Goal: Information Seeking & Learning: Find specific fact

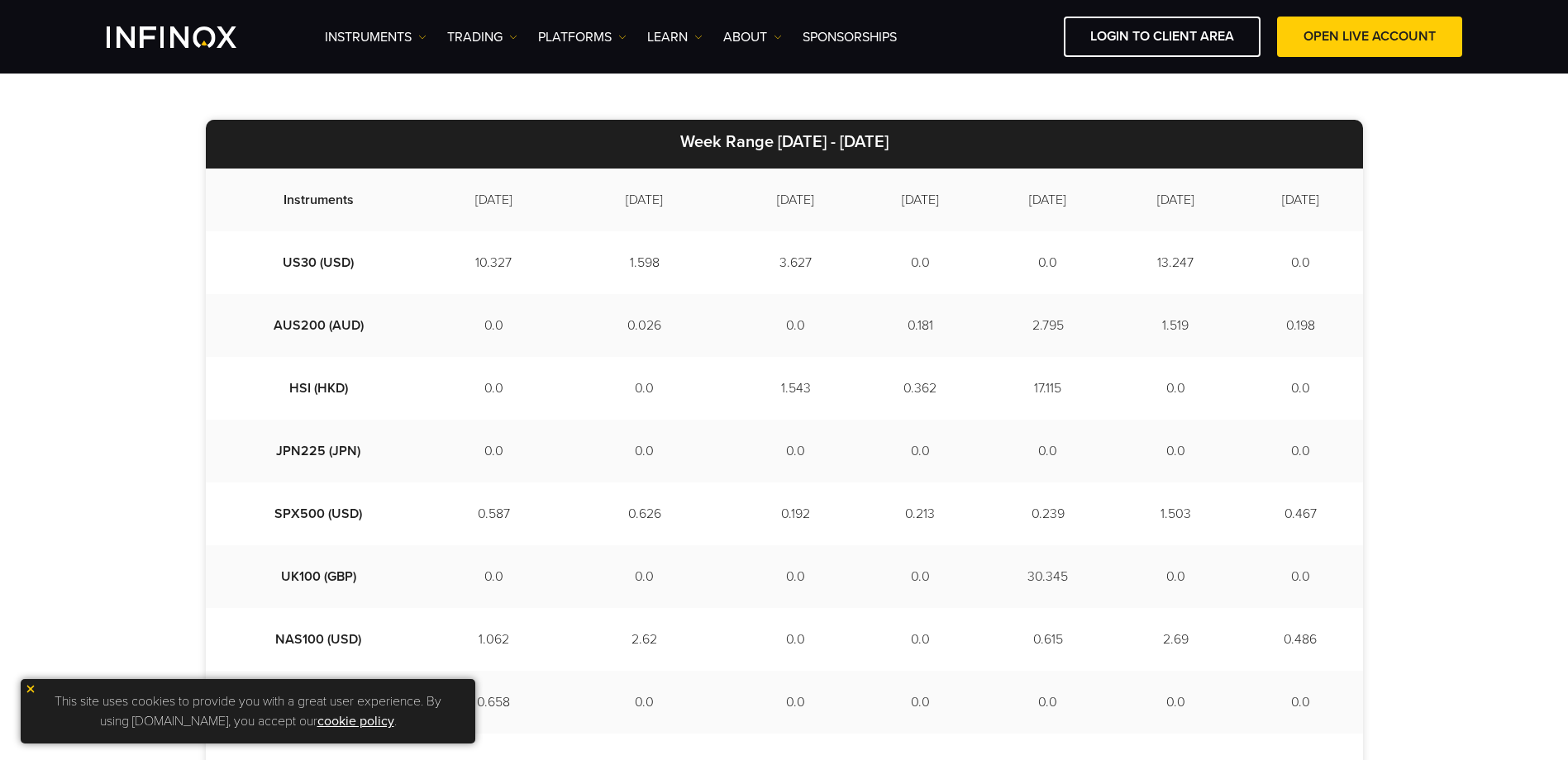
click at [30, 688] on img at bounding box center [31, 689] width 12 height 12
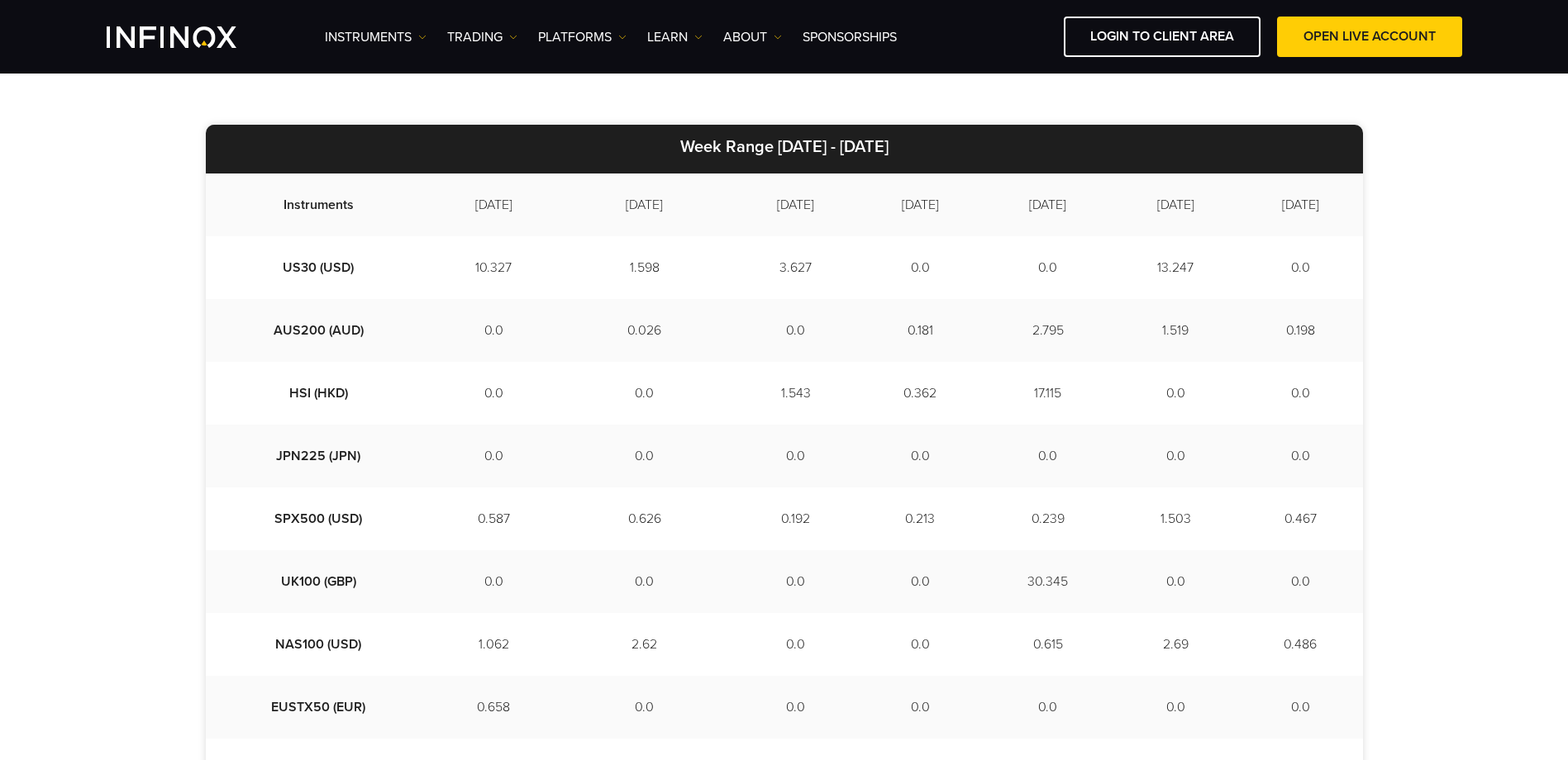
scroll to position [330, 0]
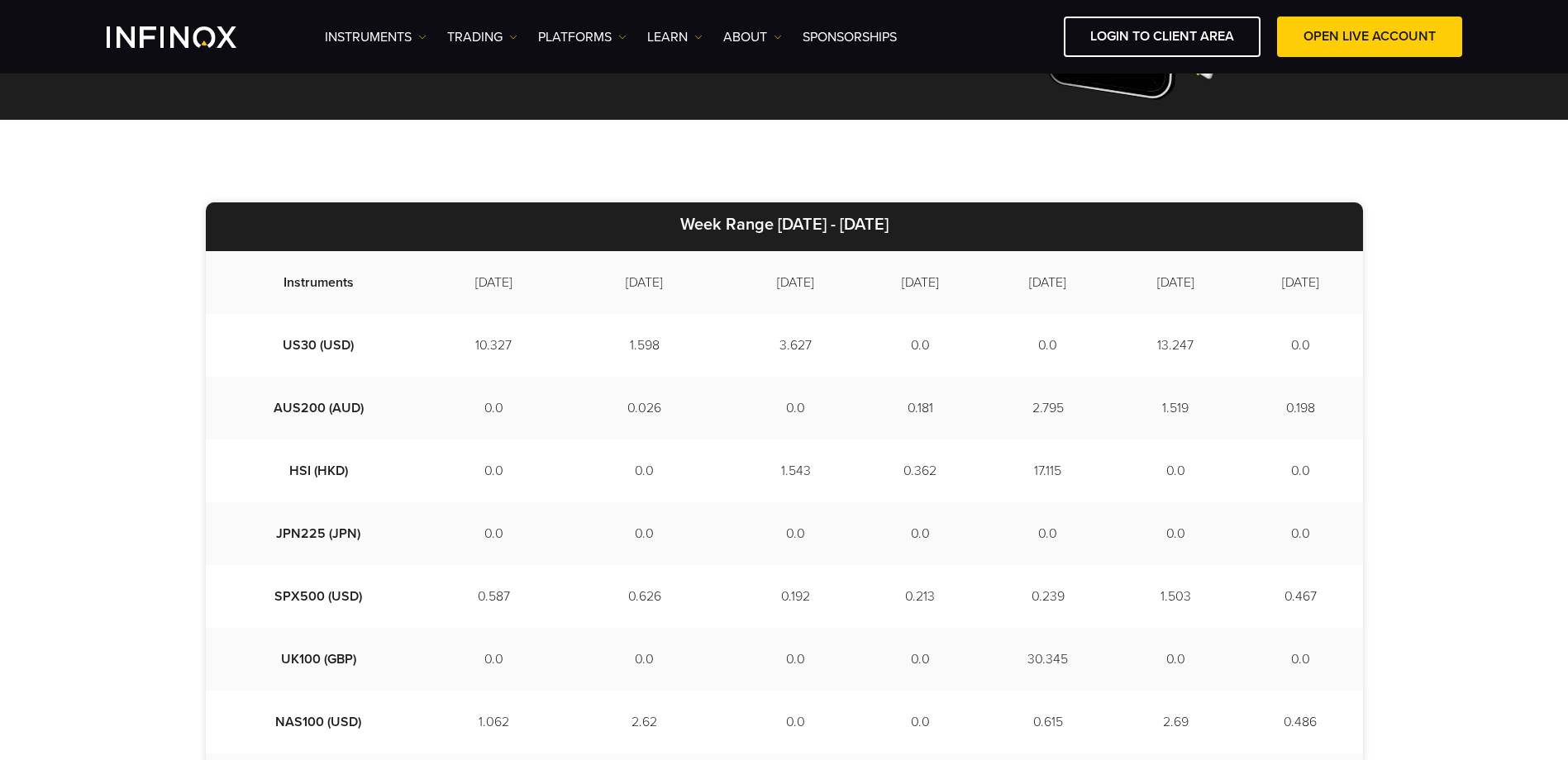
drag, startPoint x: 404, startPoint y: 285, endPoint x: 1353, endPoint y: 272, distance: 949.1
click at [1353, 272] on tr "Instruments [DATE] [DATE] [DATE] [DATE] [DATE] [DATE] [DATE]" at bounding box center [784, 283] width 1157 height 63
copy tr "[DATE] [DATE] [DATE] [DATE] [DATE] [DATE] [DATE]"
click at [607, 299] on td "[DATE]" at bounding box center [645, 283] width 178 height 63
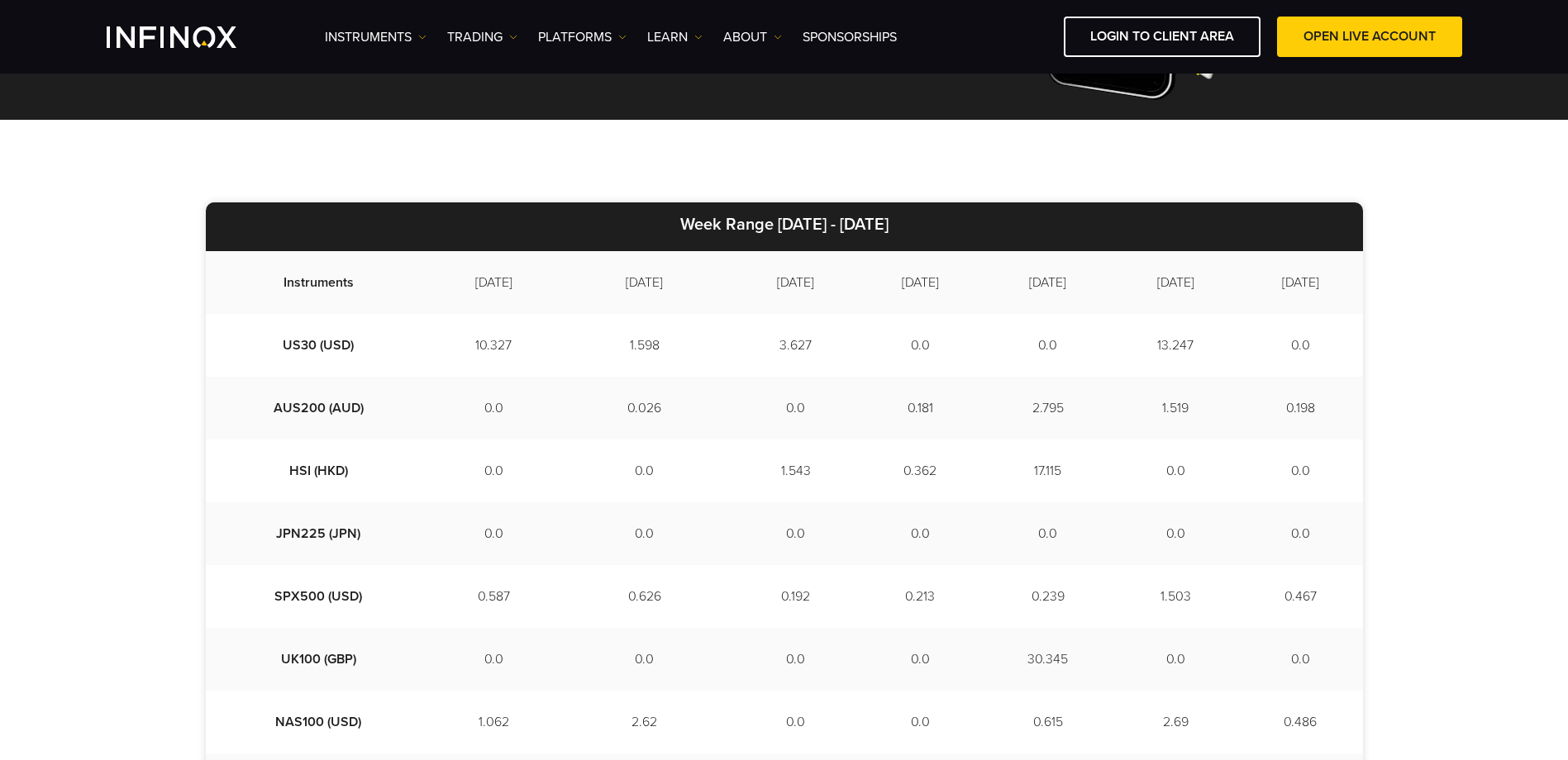
drag, startPoint x: 566, startPoint y: 284, endPoint x: 1324, endPoint y: 291, distance: 758.0
click at [1324, 291] on tr "Instruments [DATE] [DATE] [DATE] [DATE] [DATE] [DATE] [DATE]" at bounding box center [784, 283] width 1157 height 63
copy tr "[DATE] [DATE] [DATE] [DATE] [DATE] [DATE]"
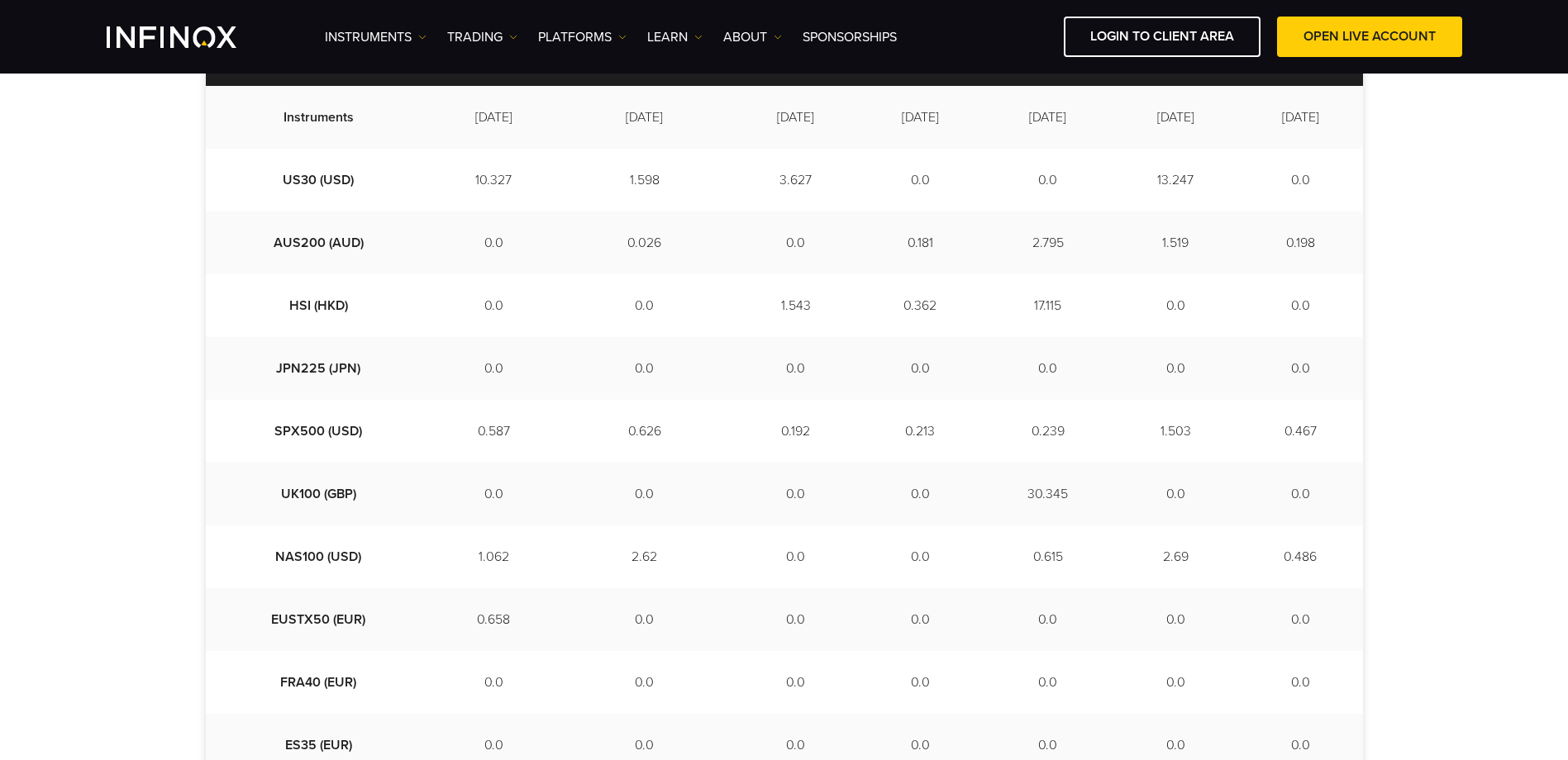
scroll to position [661, 0]
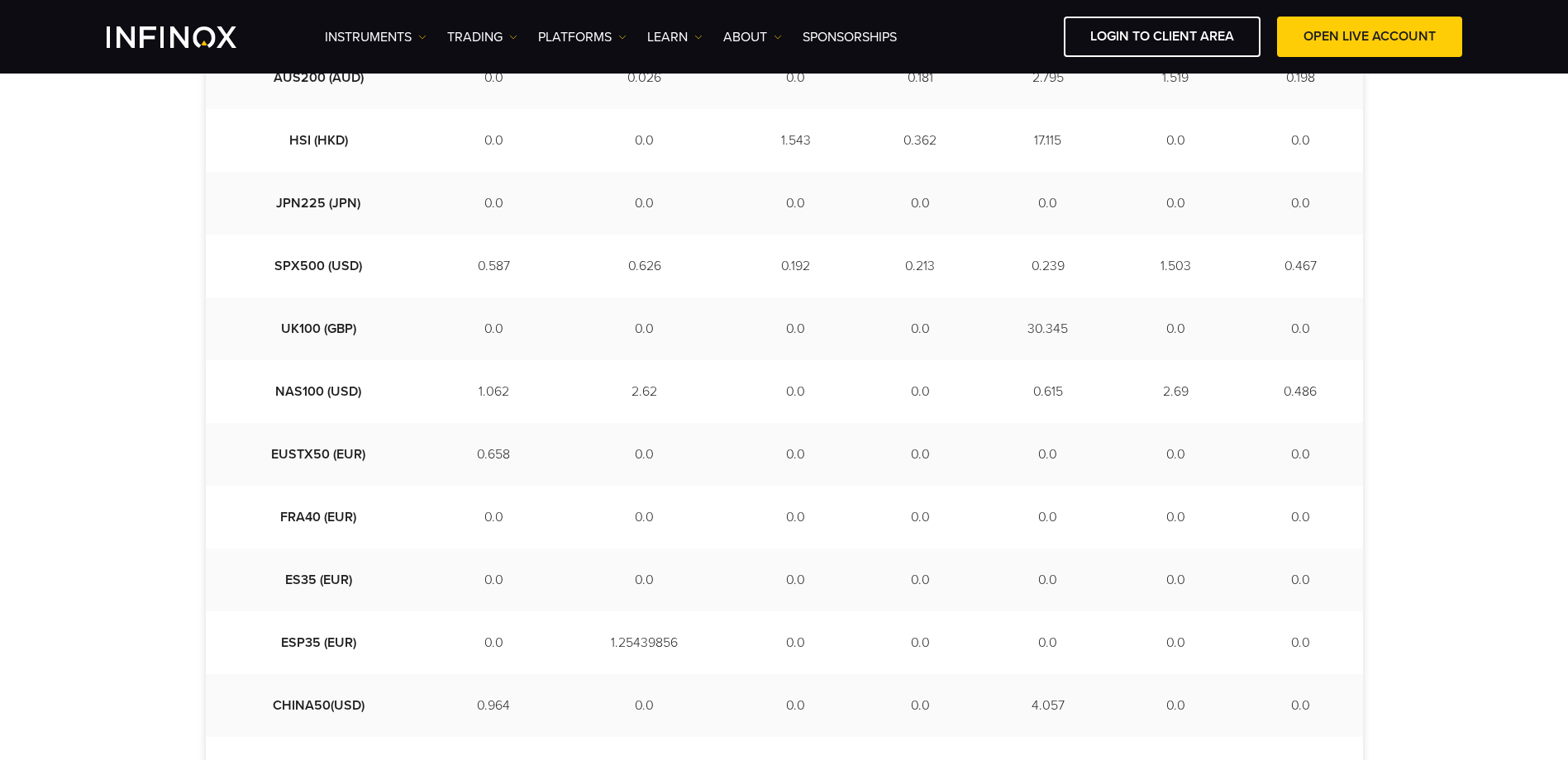
click at [578, 636] on td "1.25439856" at bounding box center [645, 643] width 178 height 63
click at [556, 645] on td "1.25439856" at bounding box center [645, 643] width 178 height 63
click at [572, 645] on td "1.25439856" at bounding box center [645, 643] width 178 height 63
click at [573, 645] on td "1.25439856" at bounding box center [645, 643] width 178 height 63
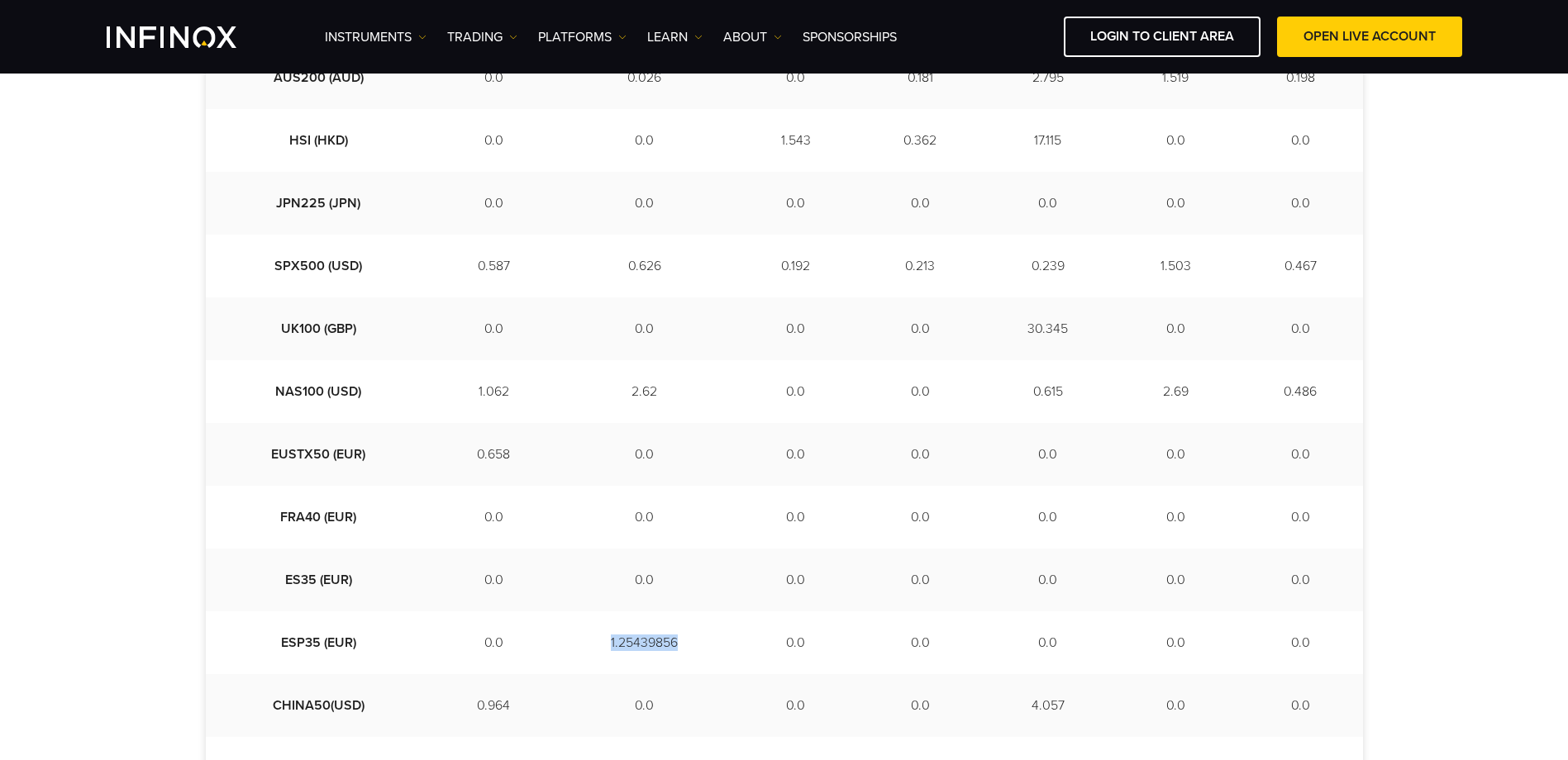
copy td "1.25439856"
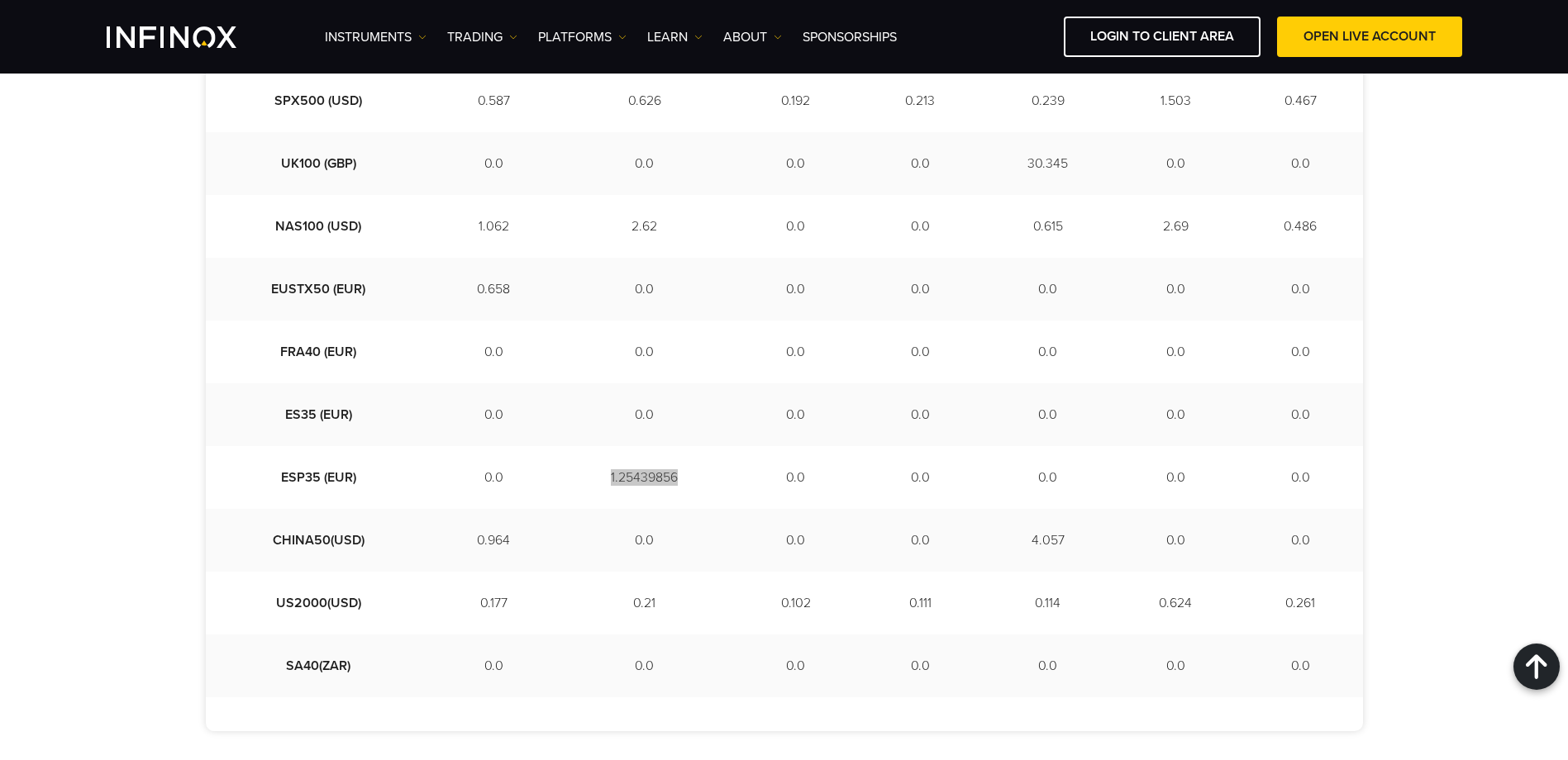
scroll to position [413, 0]
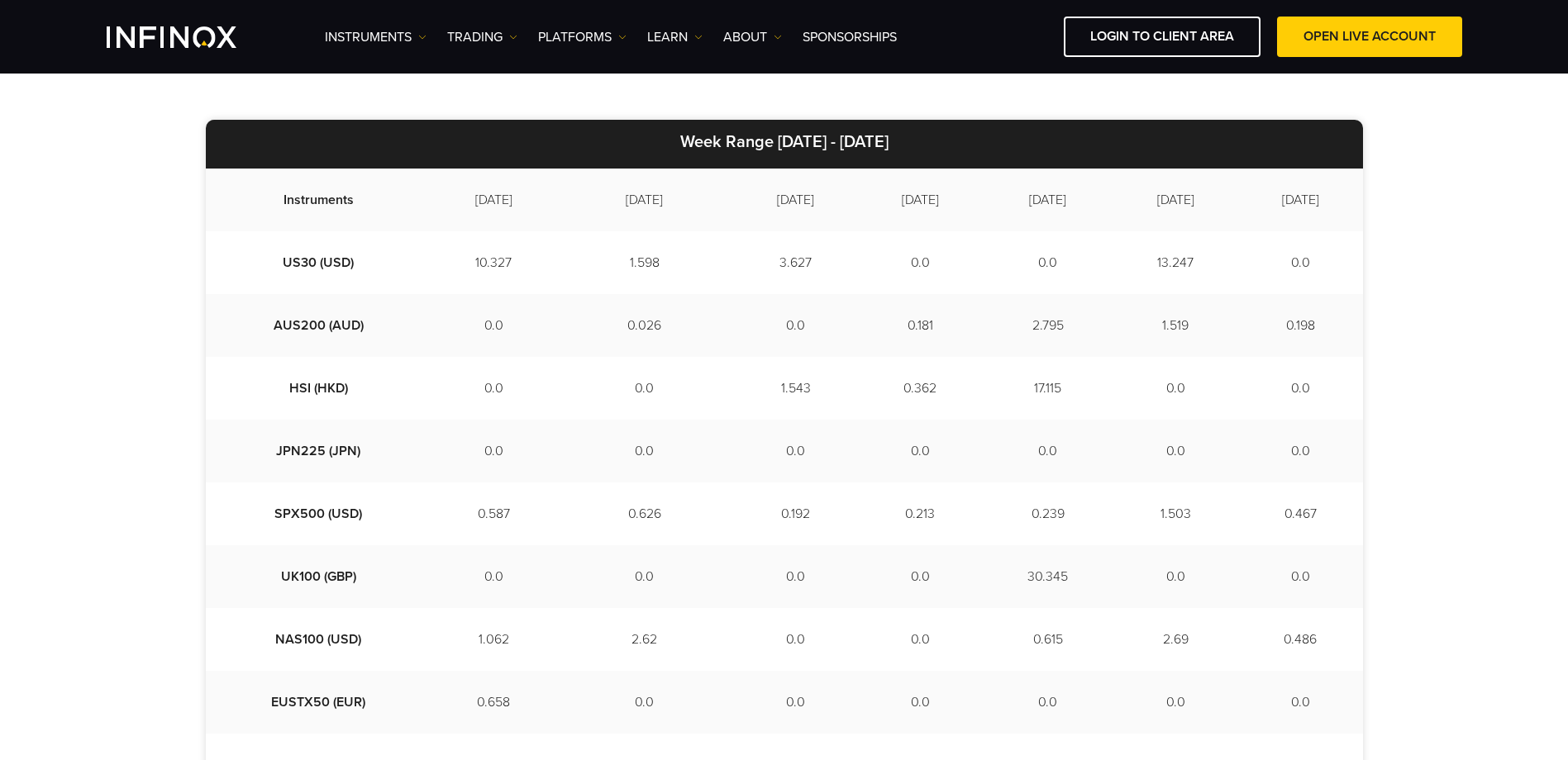
click at [737, 256] on td "3.627" at bounding box center [795, 263] width 125 height 63
click at [737, 256] on td "3.627" at bounding box center [795, 263] width 125 height 63
copy td "3.627"
click at [738, 383] on td "1.543" at bounding box center [795, 388] width 125 height 63
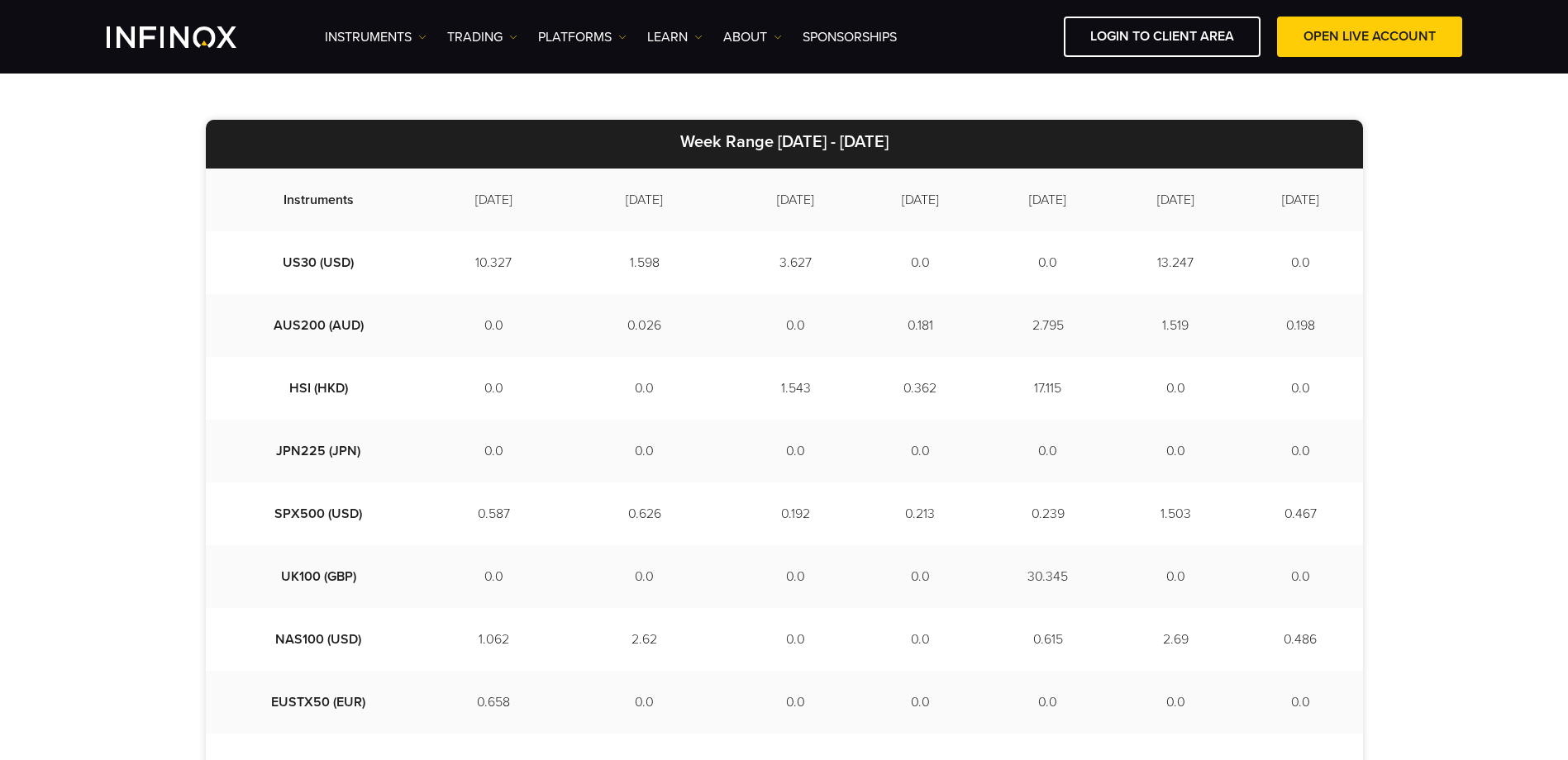
click at [739, 383] on td "1.543" at bounding box center [795, 388] width 125 height 63
copy td "1.543"
click at [735, 503] on td "0.192" at bounding box center [795, 514] width 125 height 63
copy td "0.192"
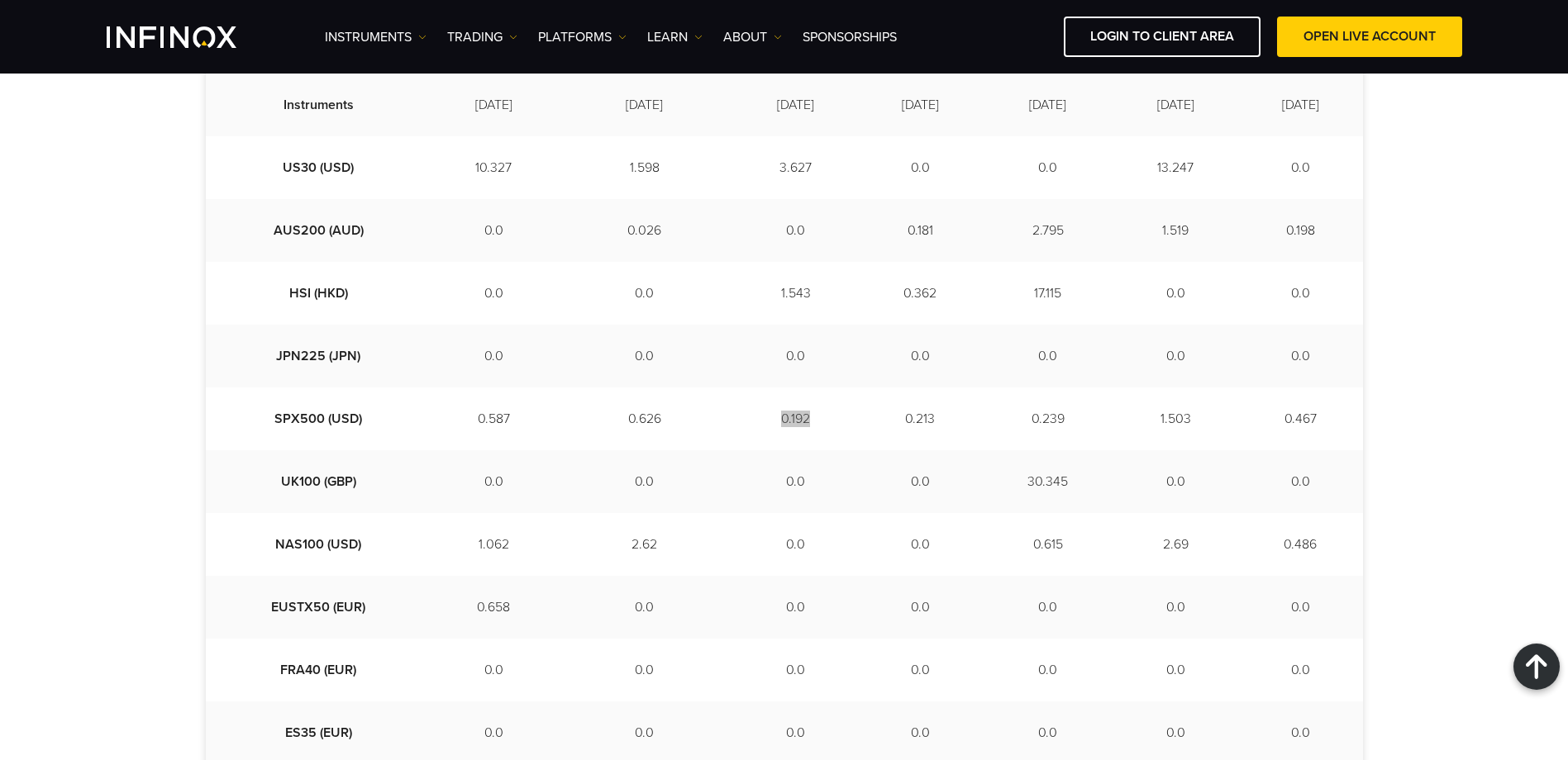
scroll to position [495, 0]
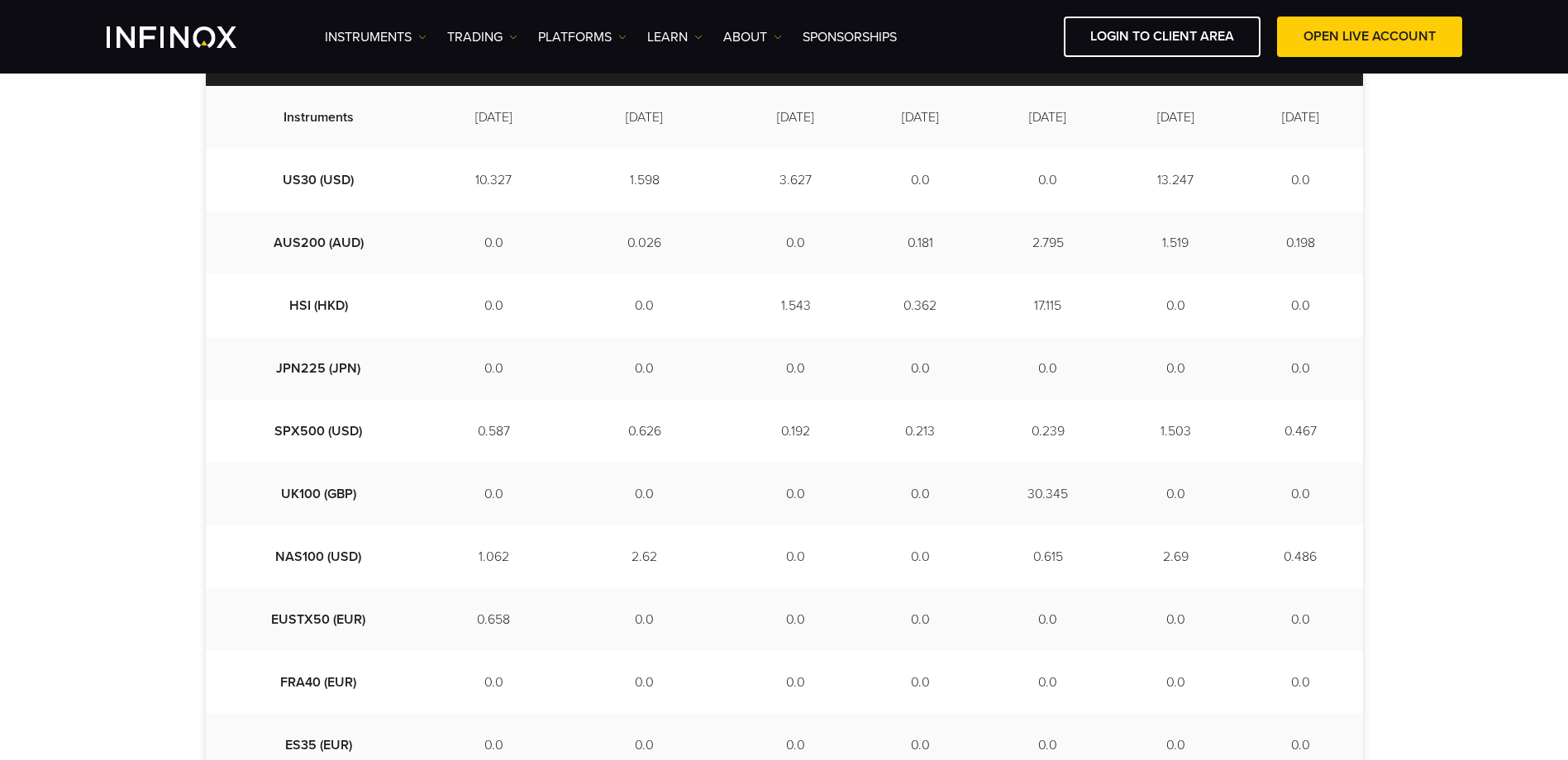
click at [882, 246] on td "0.181" at bounding box center [920, 243] width 125 height 63
copy td "0.181"
click at [880, 301] on td "0.362" at bounding box center [920, 306] width 125 height 63
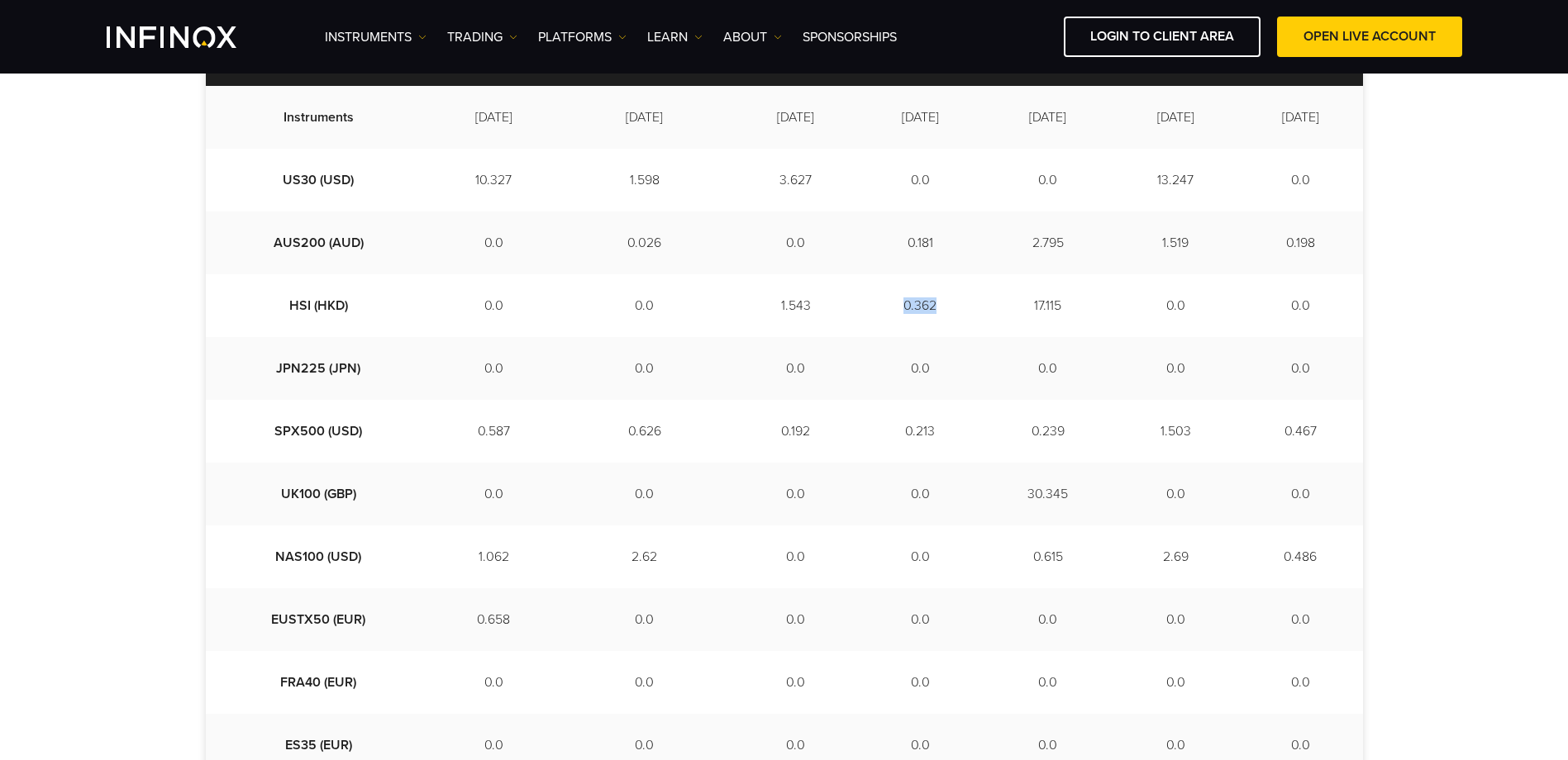
copy td "0.362"
click at [867, 437] on td "0.213" at bounding box center [920, 431] width 125 height 63
click at [867, 436] on td "0.213" at bounding box center [920, 431] width 125 height 63
copy td "0.213"
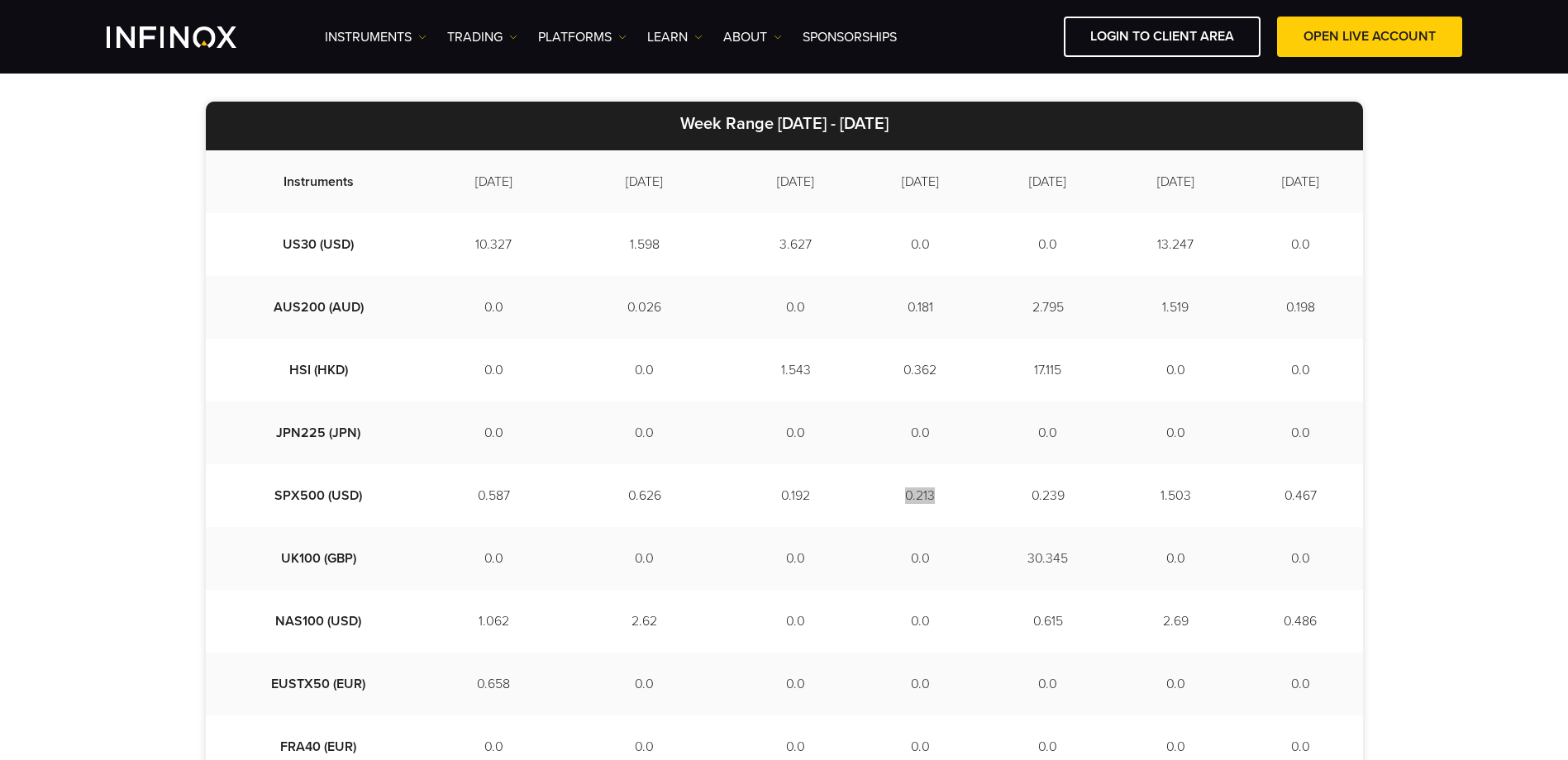
scroll to position [413, 0]
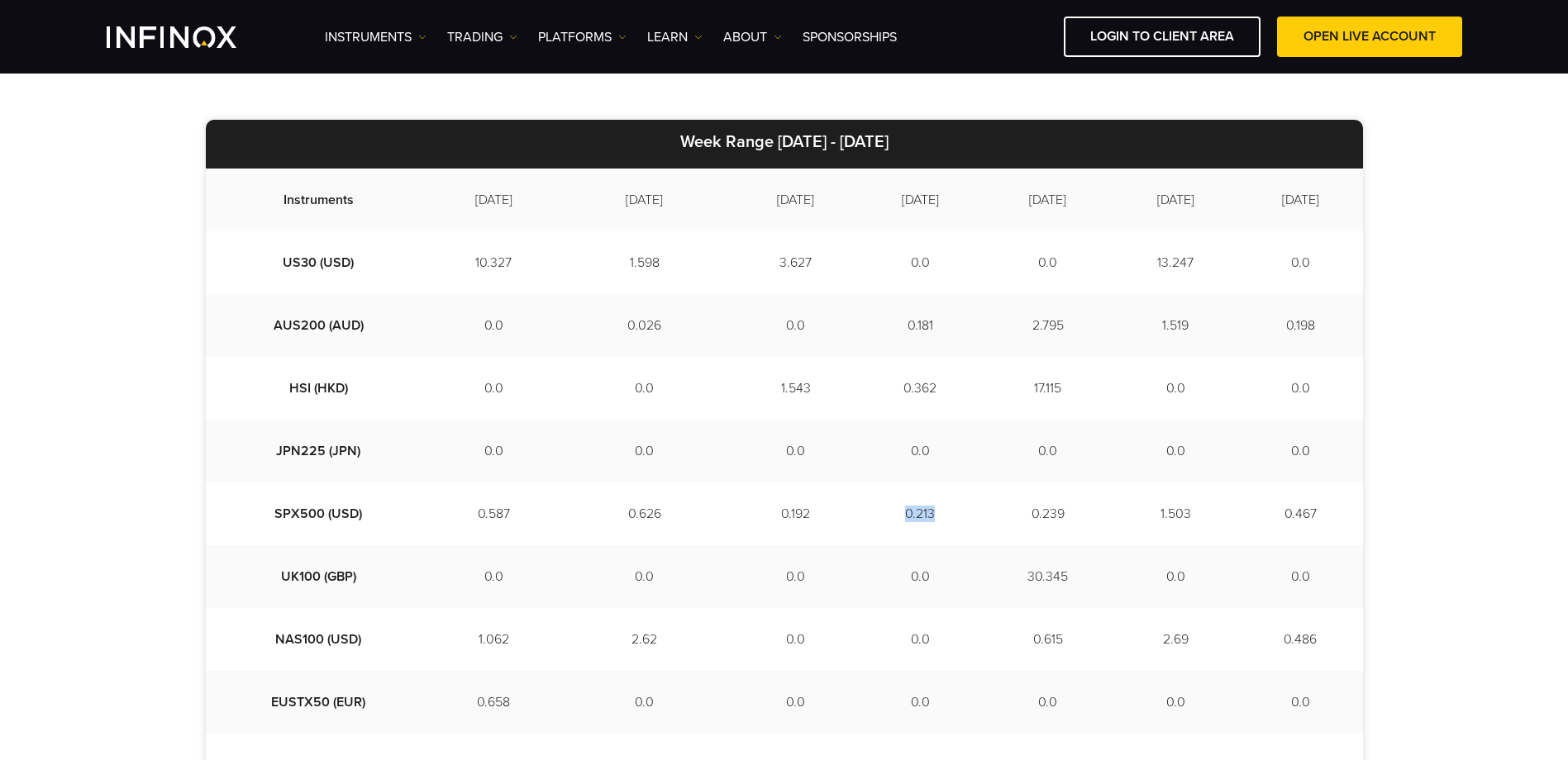
click at [1011, 315] on td "2.795" at bounding box center [1048, 325] width 130 height 63
click at [1010, 316] on td "2.795" at bounding box center [1048, 325] width 130 height 63
copy td "2.795"
click at [997, 378] on td "17.115" at bounding box center [1048, 388] width 130 height 63
click at [1021, 391] on td "17.115" at bounding box center [1048, 388] width 130 height 63
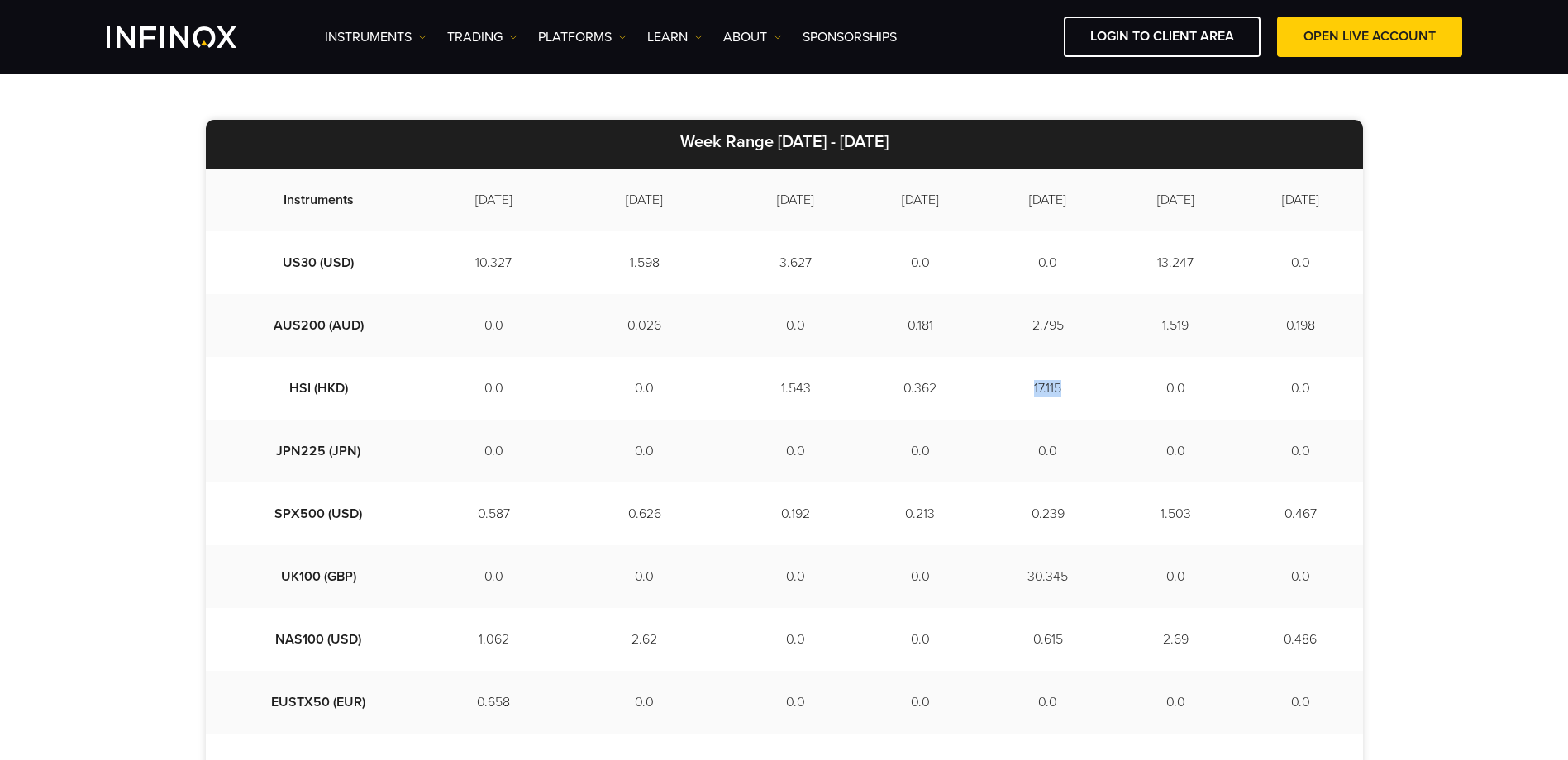
click at [1021, 391] on td "17.115" at bounding box center [1048, 388] width 130 height 63
click at [1009, 517] on td "0.239" at bounding box center [1048, 514] width 130 height 63
click at [1006, 565] on td "30.345" at bounding box center [1048, 577] width 130 height 63
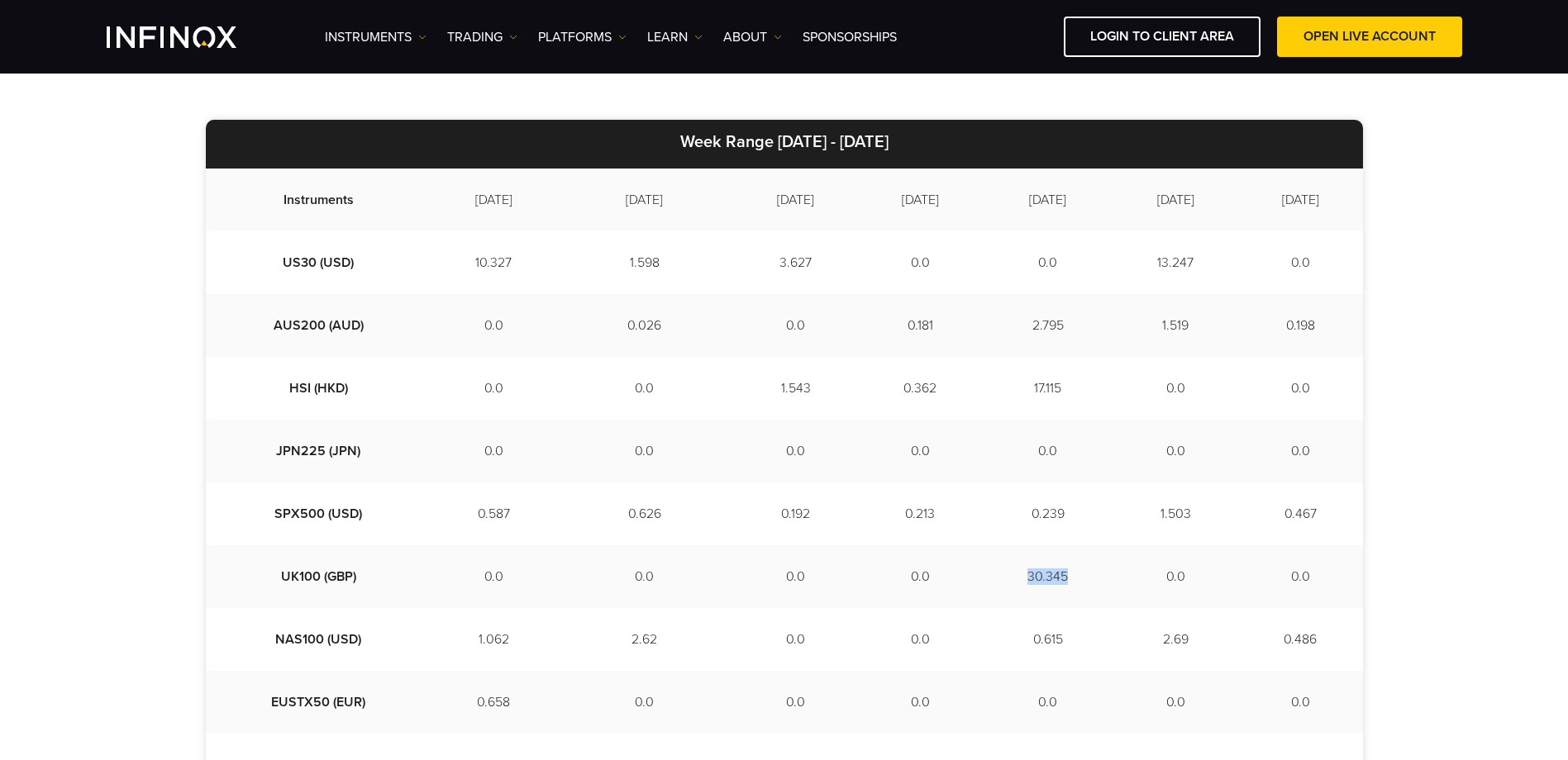
click at [1018, 641] on td "0.615" at bounding box center [1048, 640] width 130 height 63
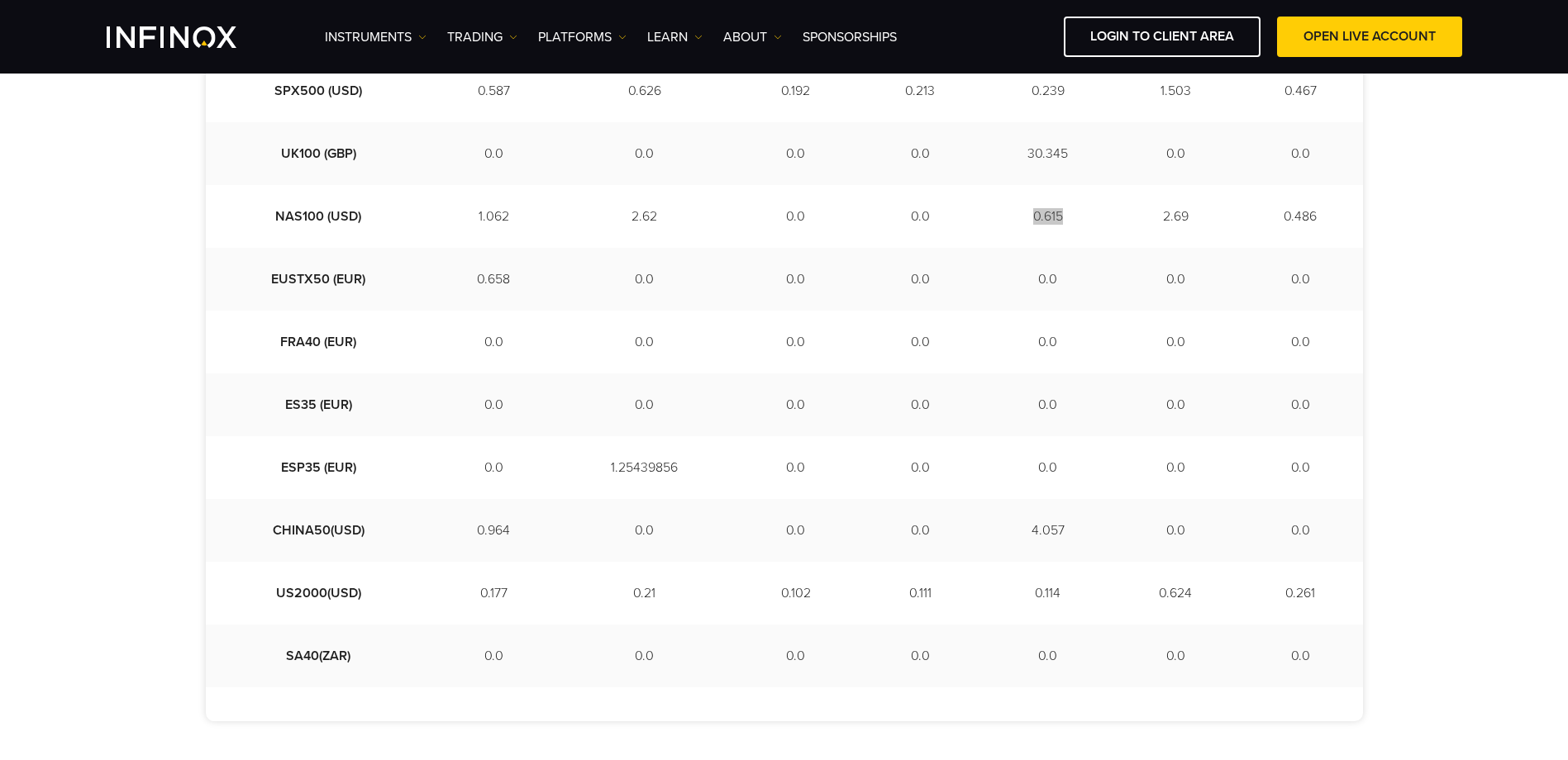
scroll to position [909, 0]
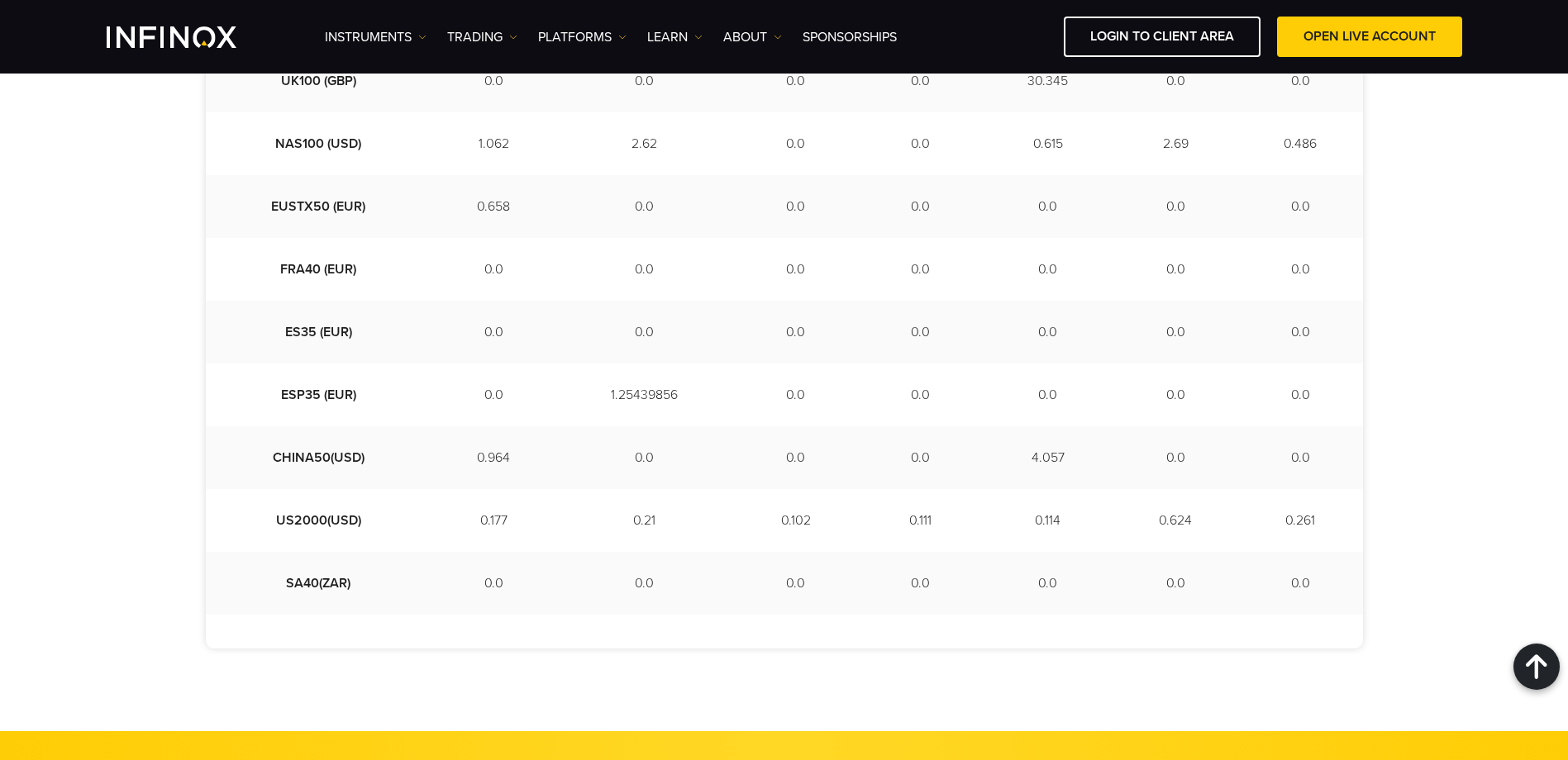
click at [1011, 457] on td "4.057" at bounding box center [1048, 458] width 130 height 63
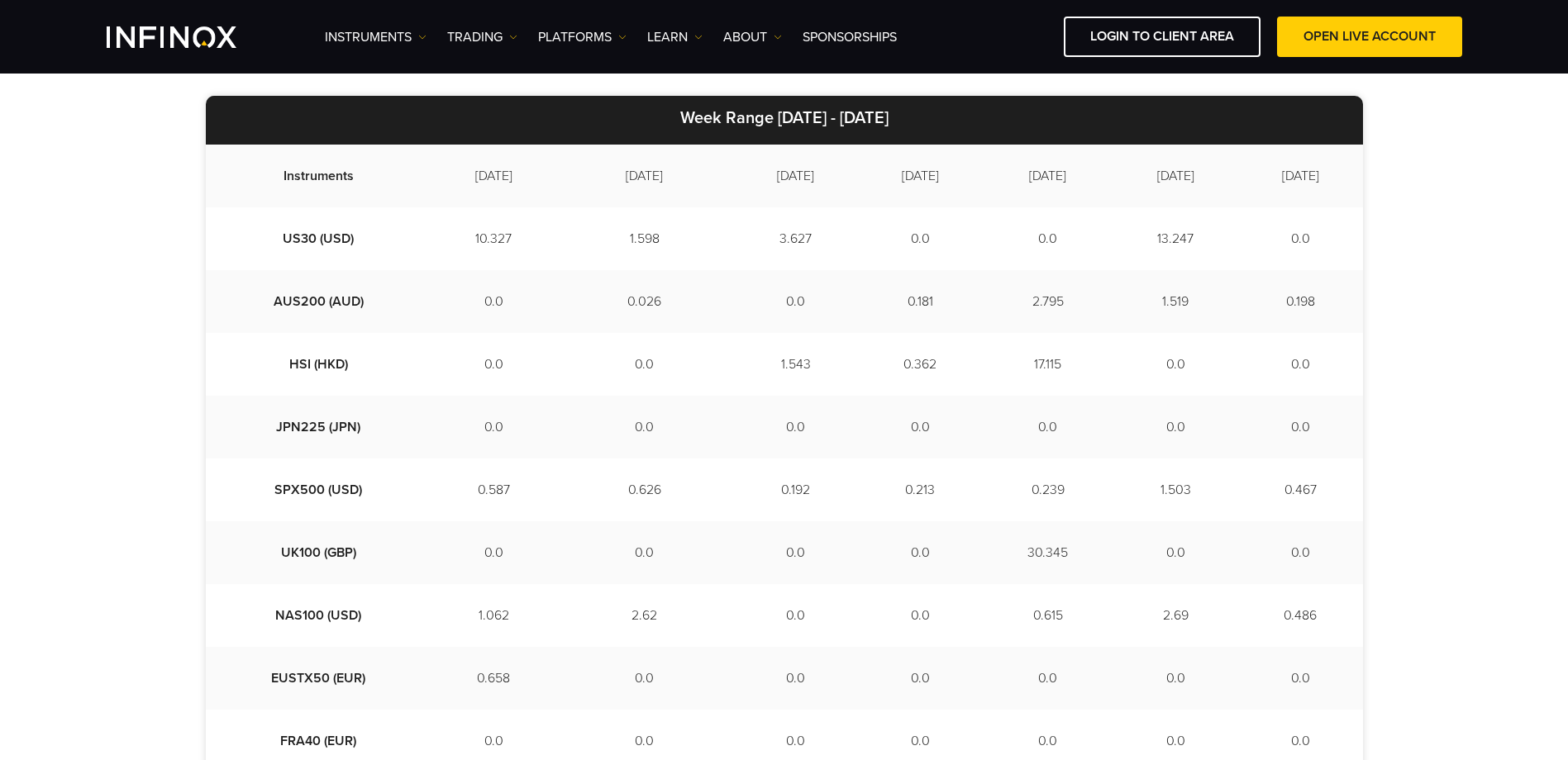
scroll to position [413, 0]
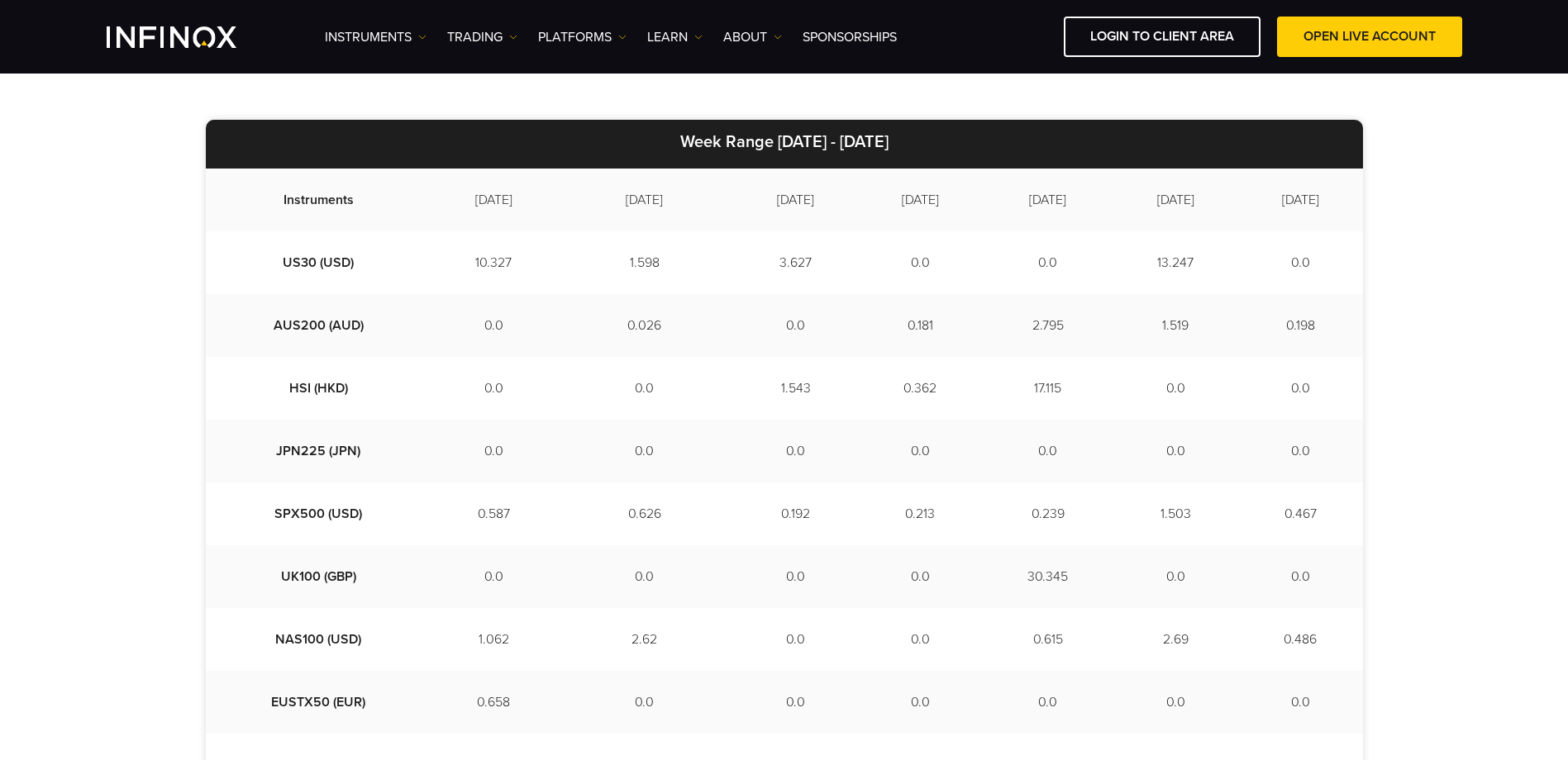
click at [1161, 270] on td "13.247" at bounding box center [1175, 263] width 125 height 63
click at [1158, 329] on td "1.519" at bounding box center [1175, 325] width 125 height 63
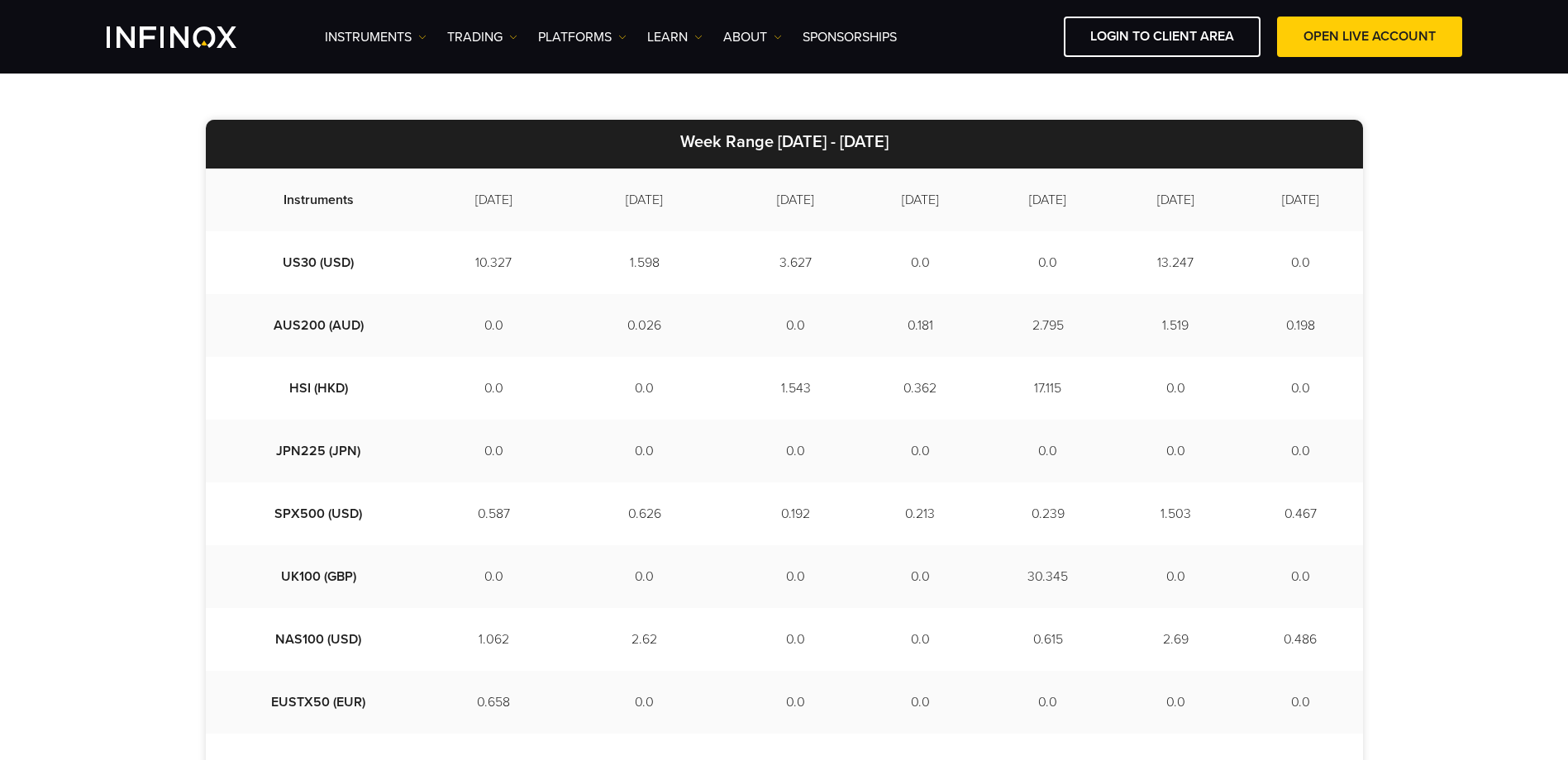
click at [1161, 520] on td "1.503" at bounding box center [1175, 514] width 125 height 63
click at [1158, 641] on td "2.69" at bounding box center [1175, 640] width 125 height 63
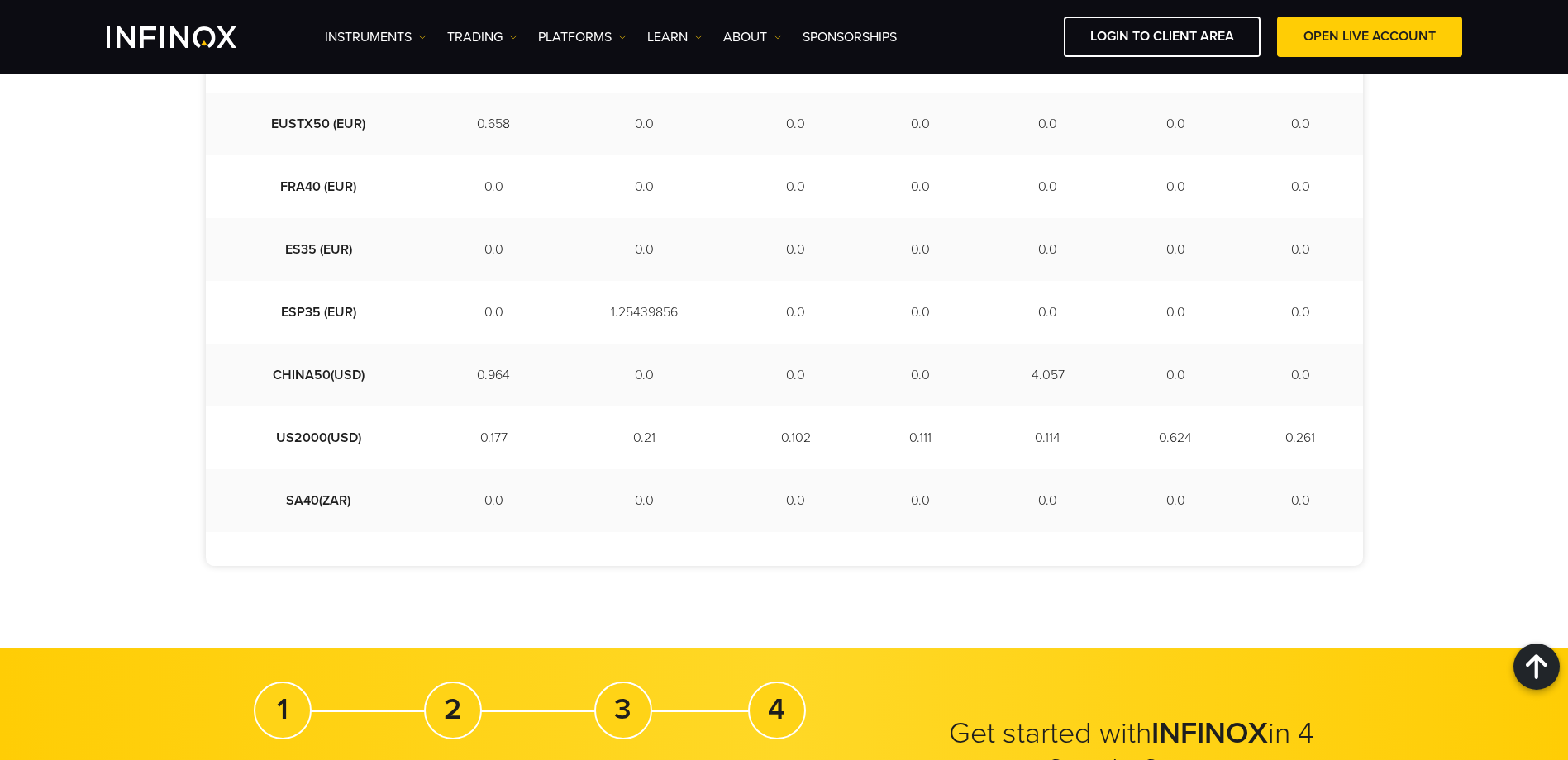
scroll to position [248, 0]
